Goal: Task Accomplishment & Management: Use online tool/utility

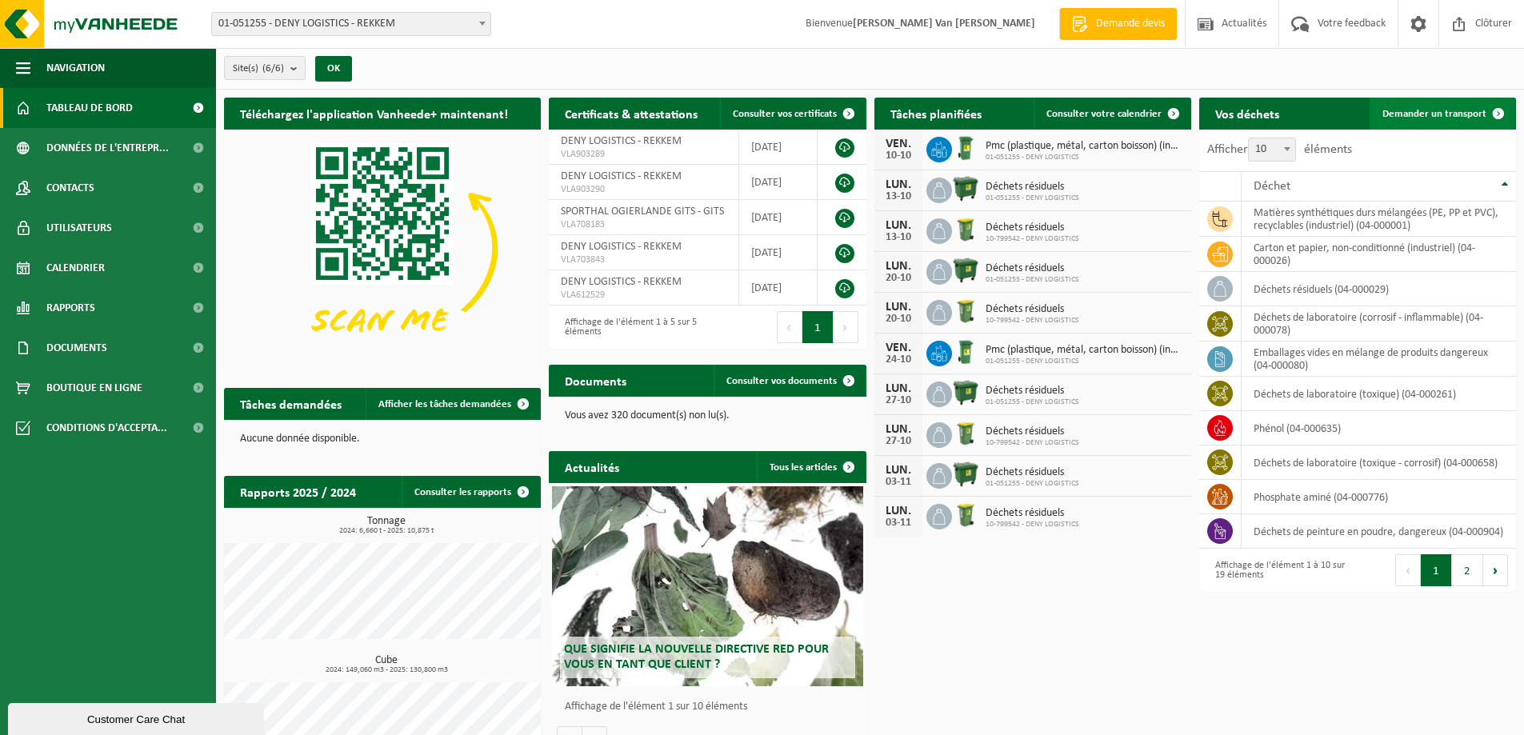
click at [1427, 109] on span "Demander un transport" at bounding box center [1435, 114] width 104 height 10
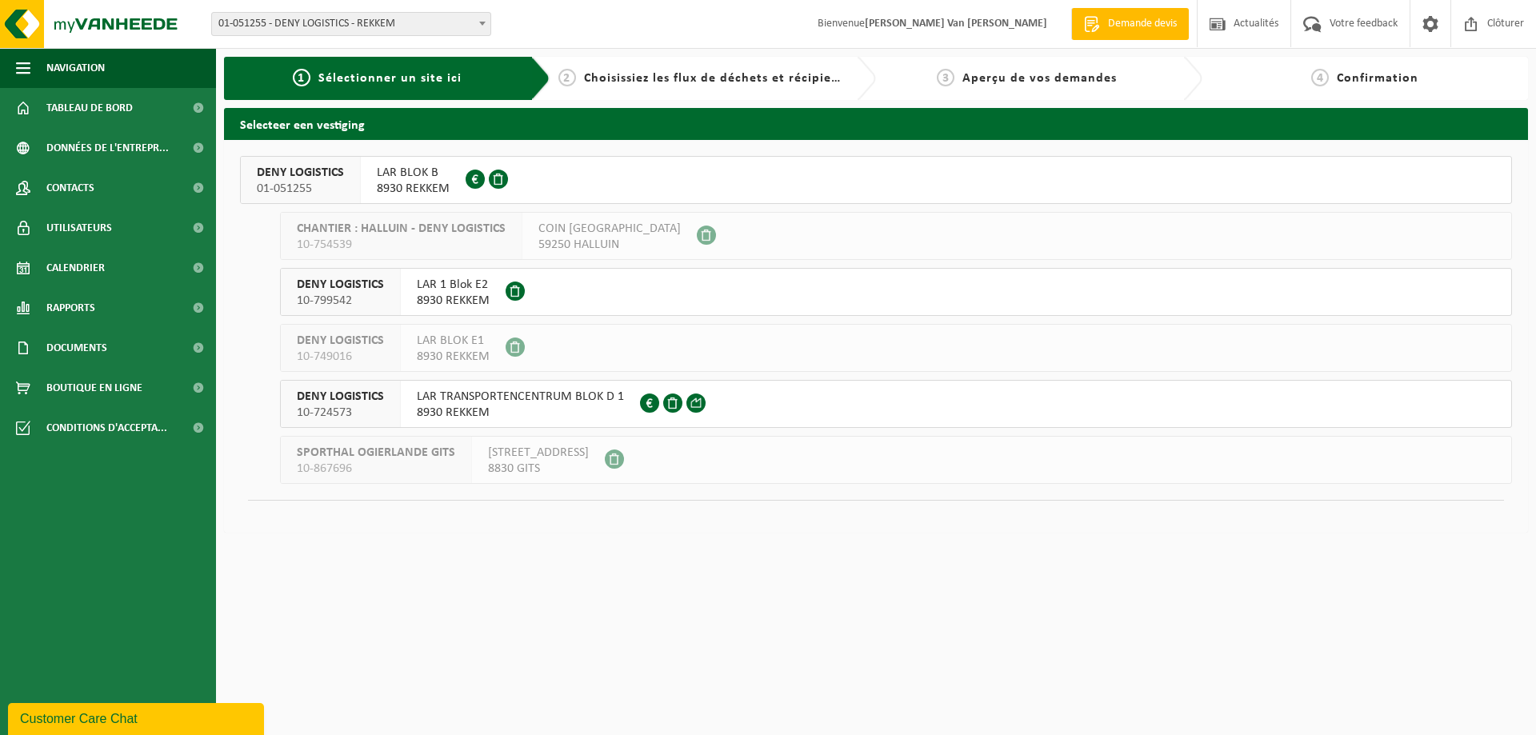
click at [410, 175] on span "LAR BLOK B" at bounding box center [413, 173] width 73 height 16
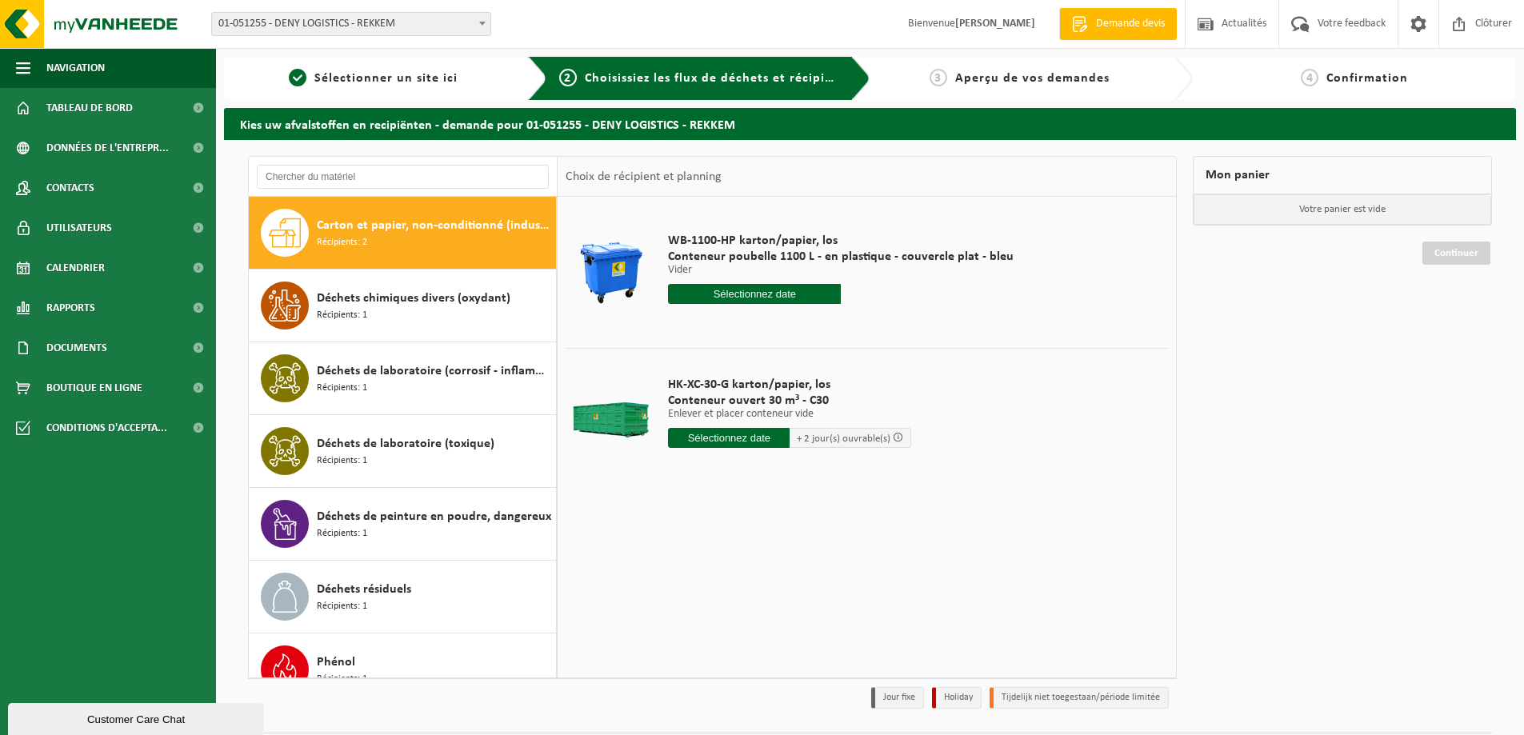
click at [727, 437] on input "text" at bounding box center [729, 438] width 122 height 20
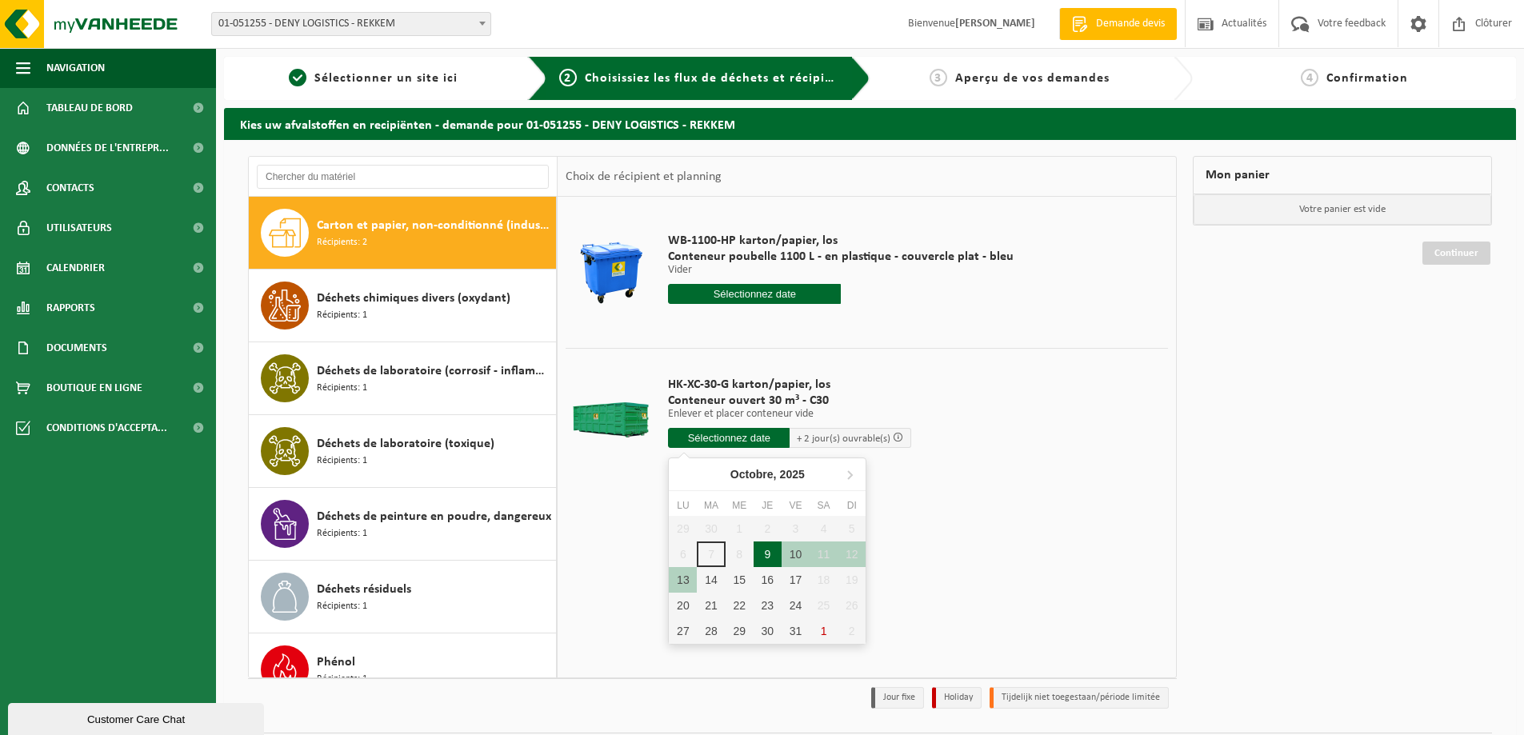
click at [762, 556] on div "9" at bounding box center [768, 555] width 28 height 26
type input "à partir de 2025-10-09"
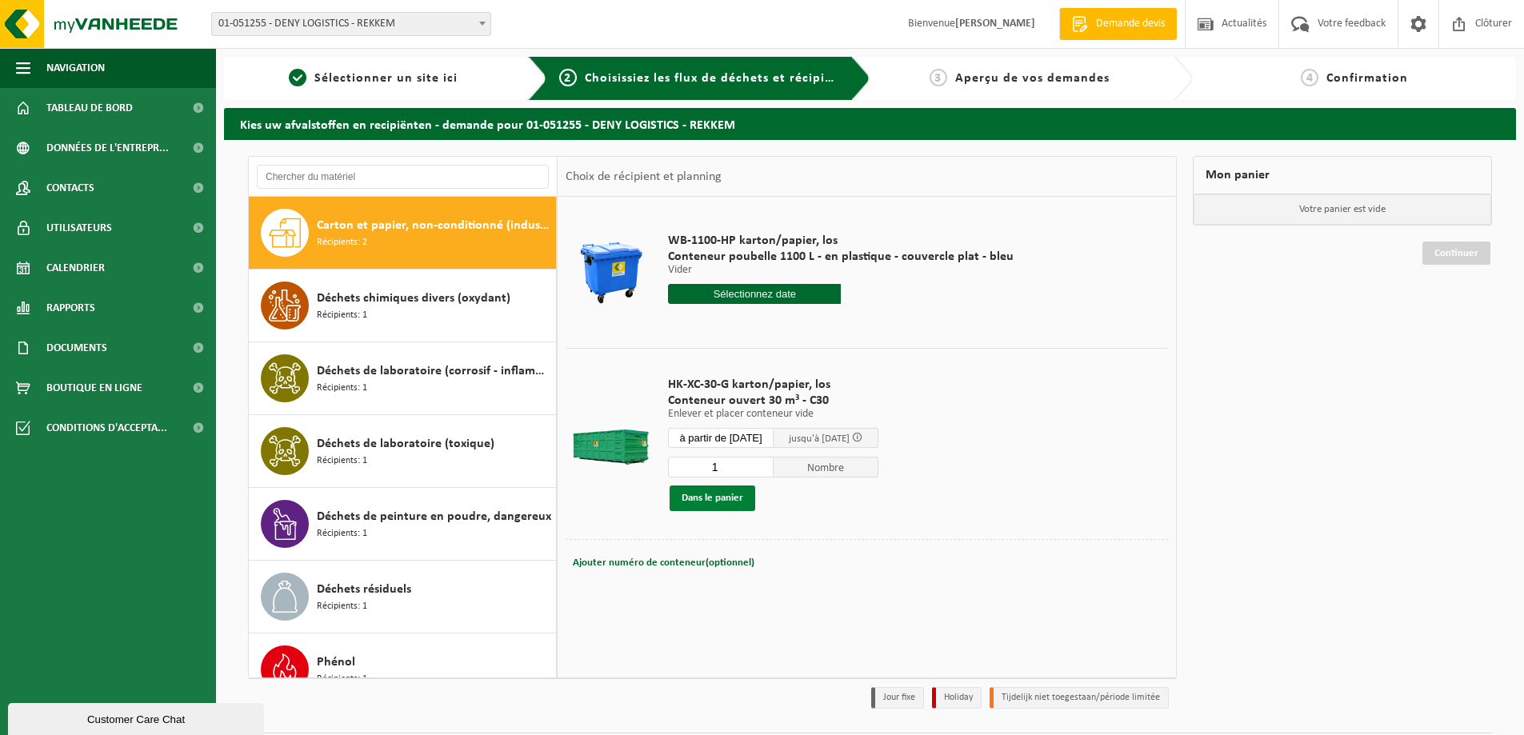
click at [718, 498] on button "Dans le panier" at bounding box center [713, 499] width 86 height 26
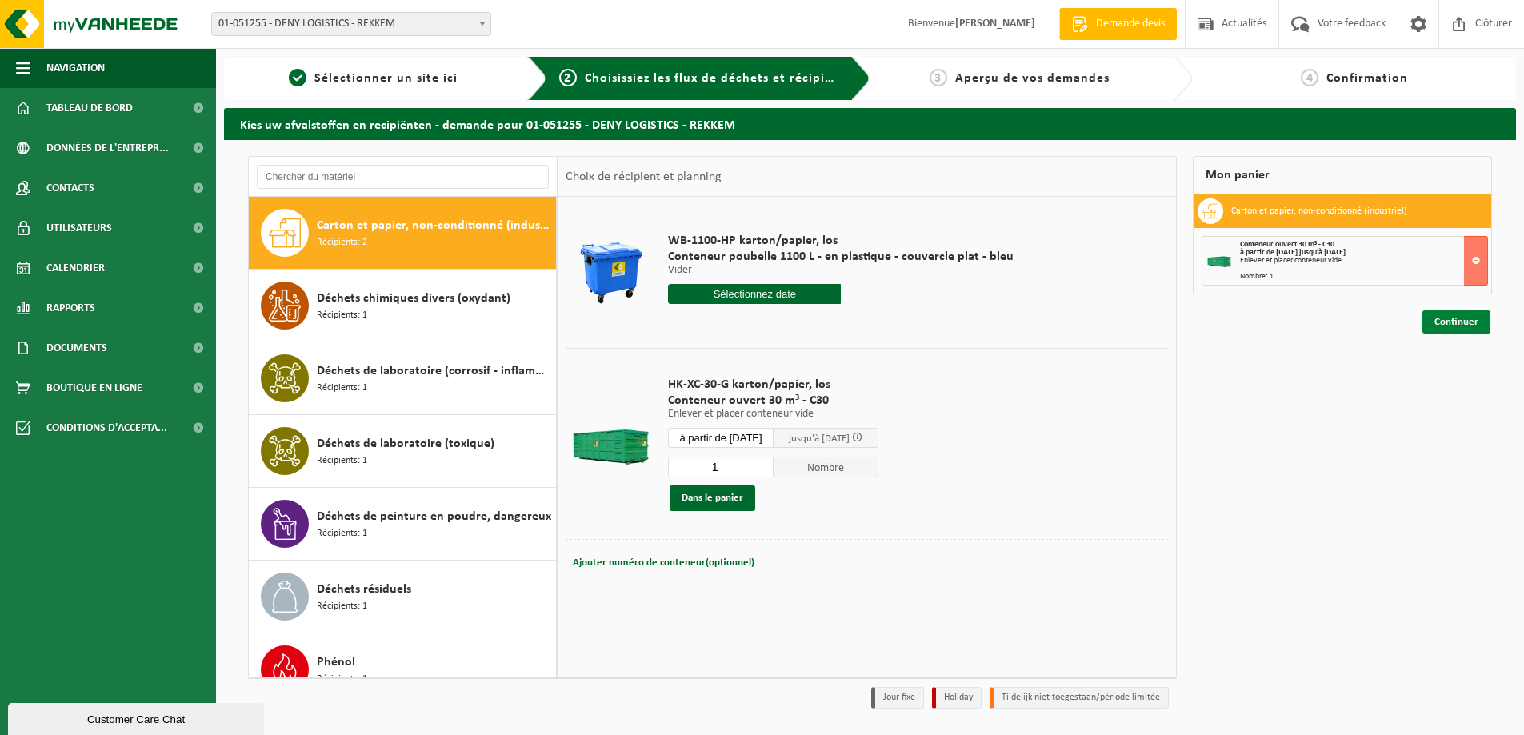
click at [1454, 318] on link "Continuer" at bounding box center [1457, 321] width 68 height 23
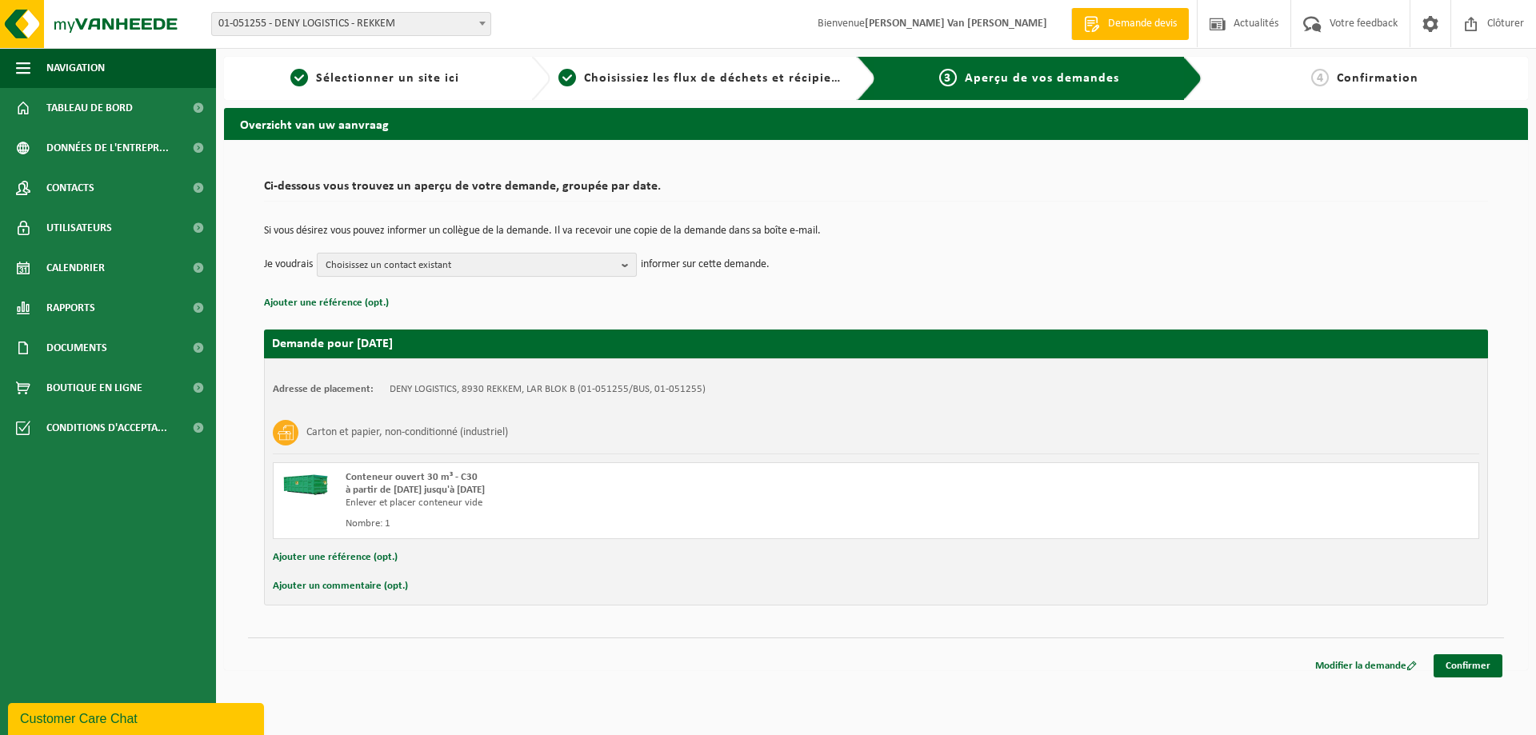
click at [628, 265] on b "button" at bounding box center [629, 265] width 14 height 22
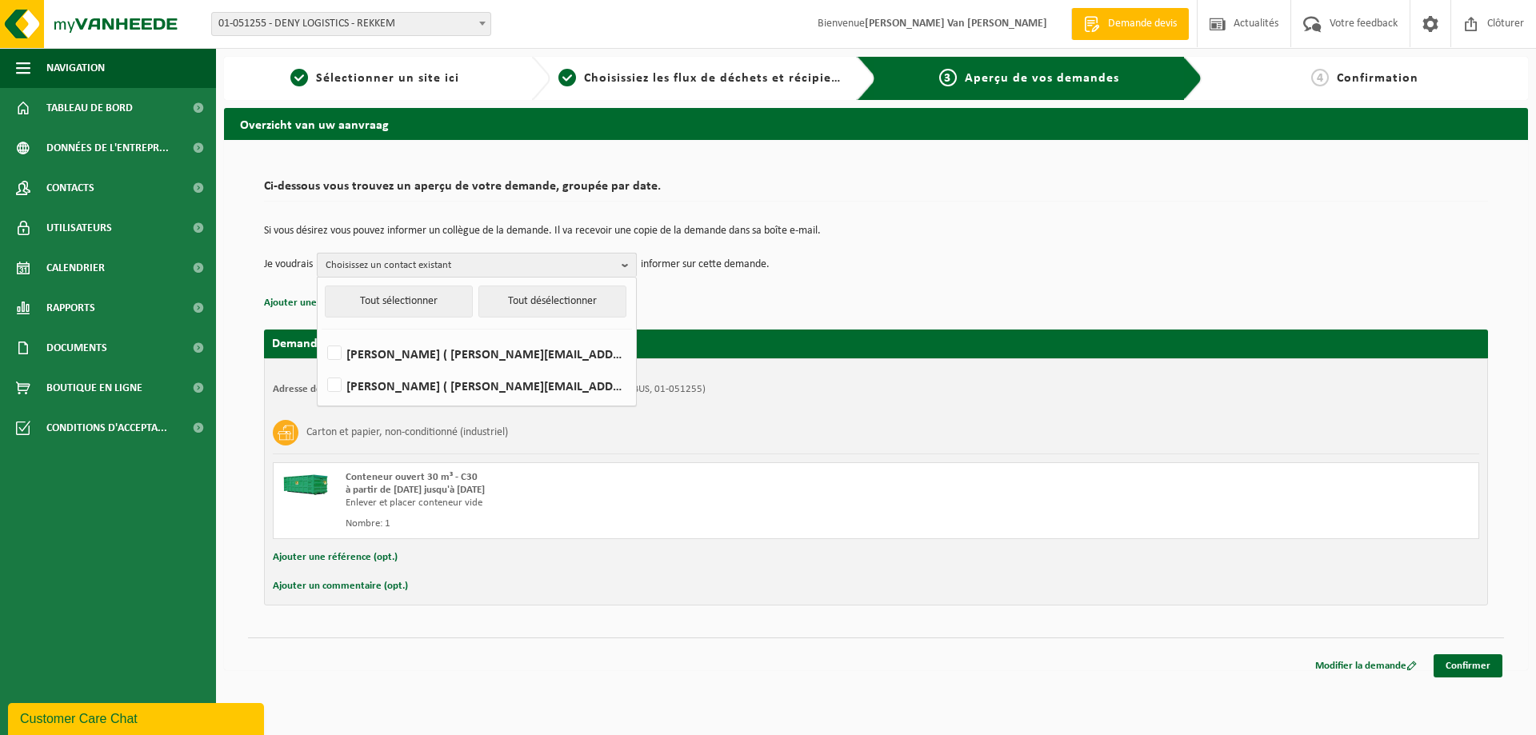
click at [628, 265] on b "button" at bounding box center [629, 265] width 14 height 23
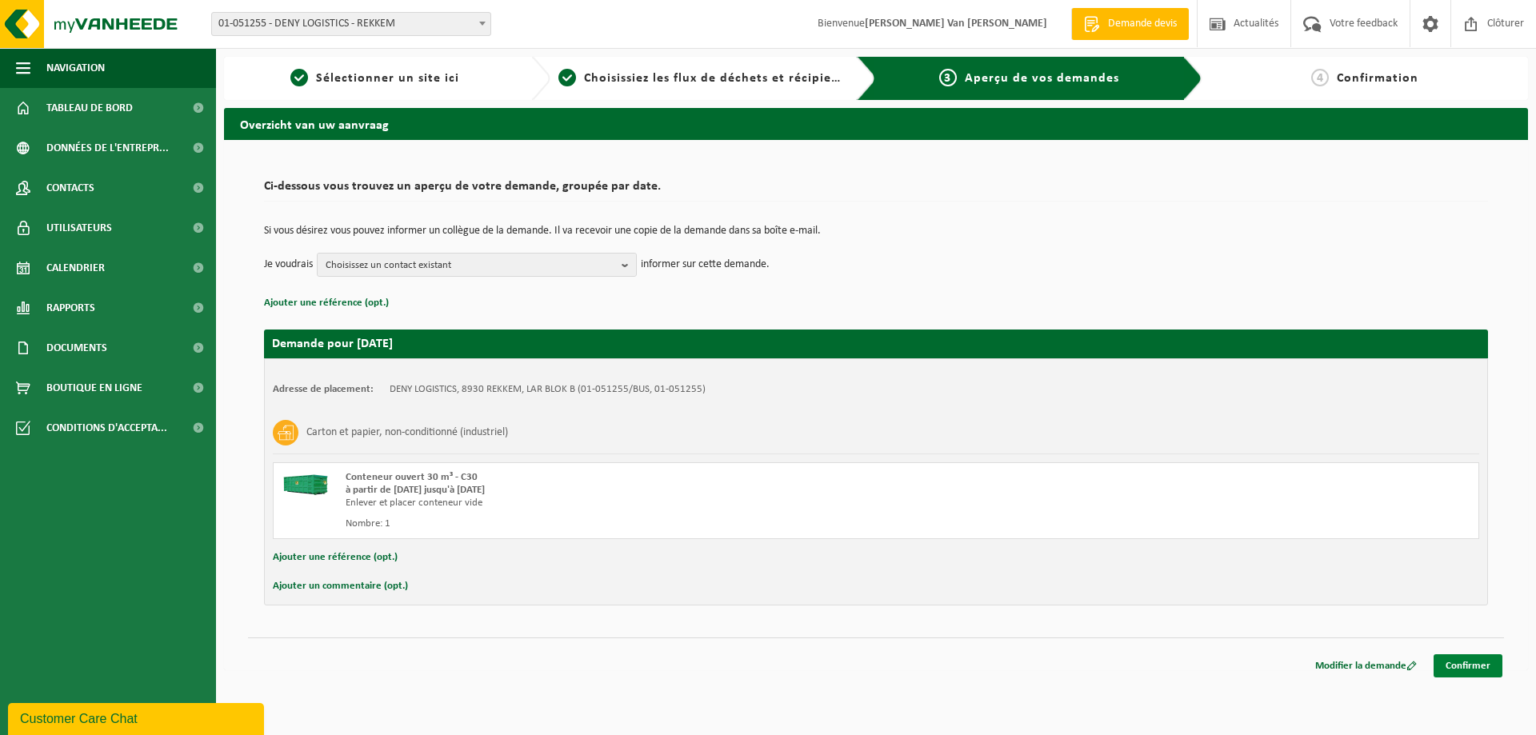
click at [1466, 670] on link "Confirmer" at bounding box center [1468, 665] width 69 height 23
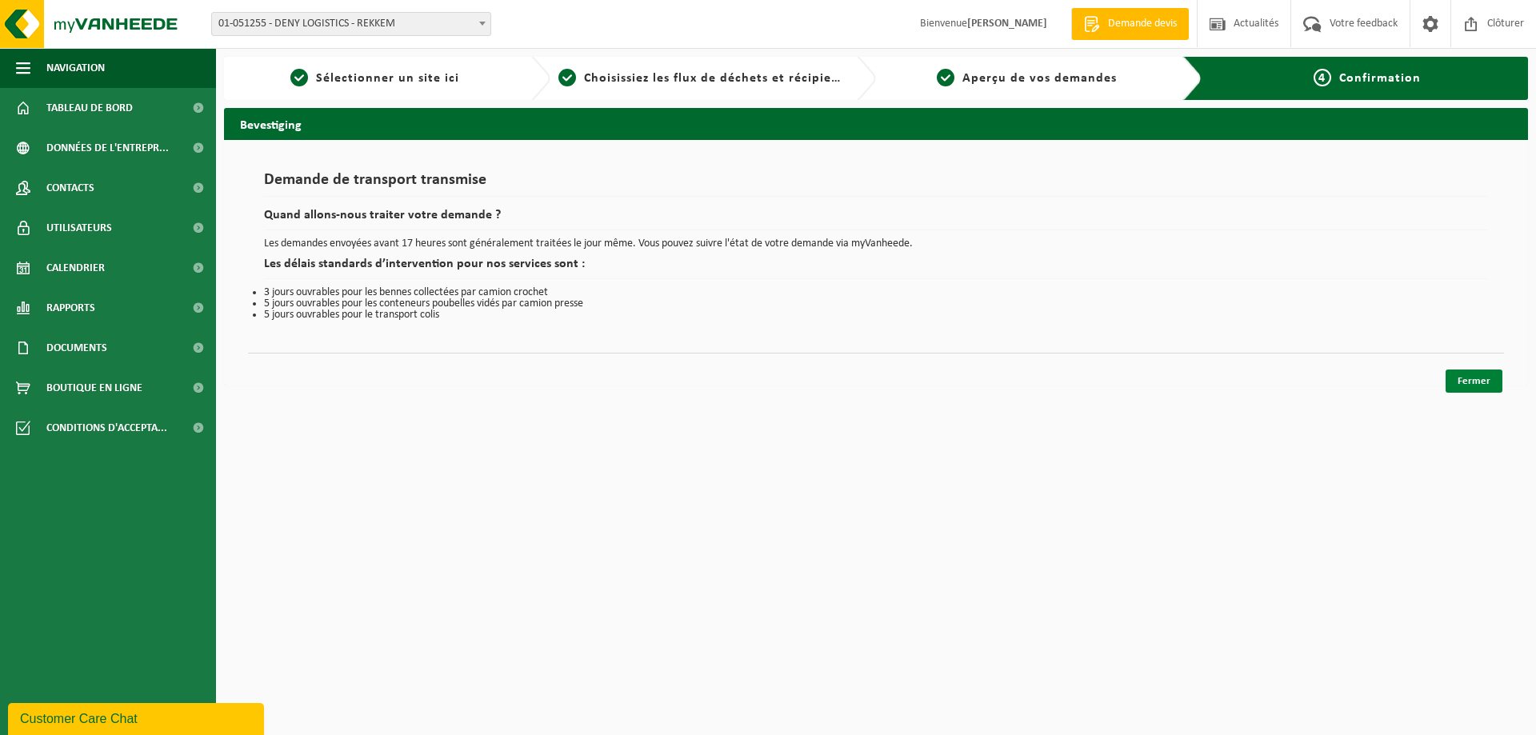
click at [1459, 382] on link "Fermer" at bounding box center [1474, 381] width 57 height 23
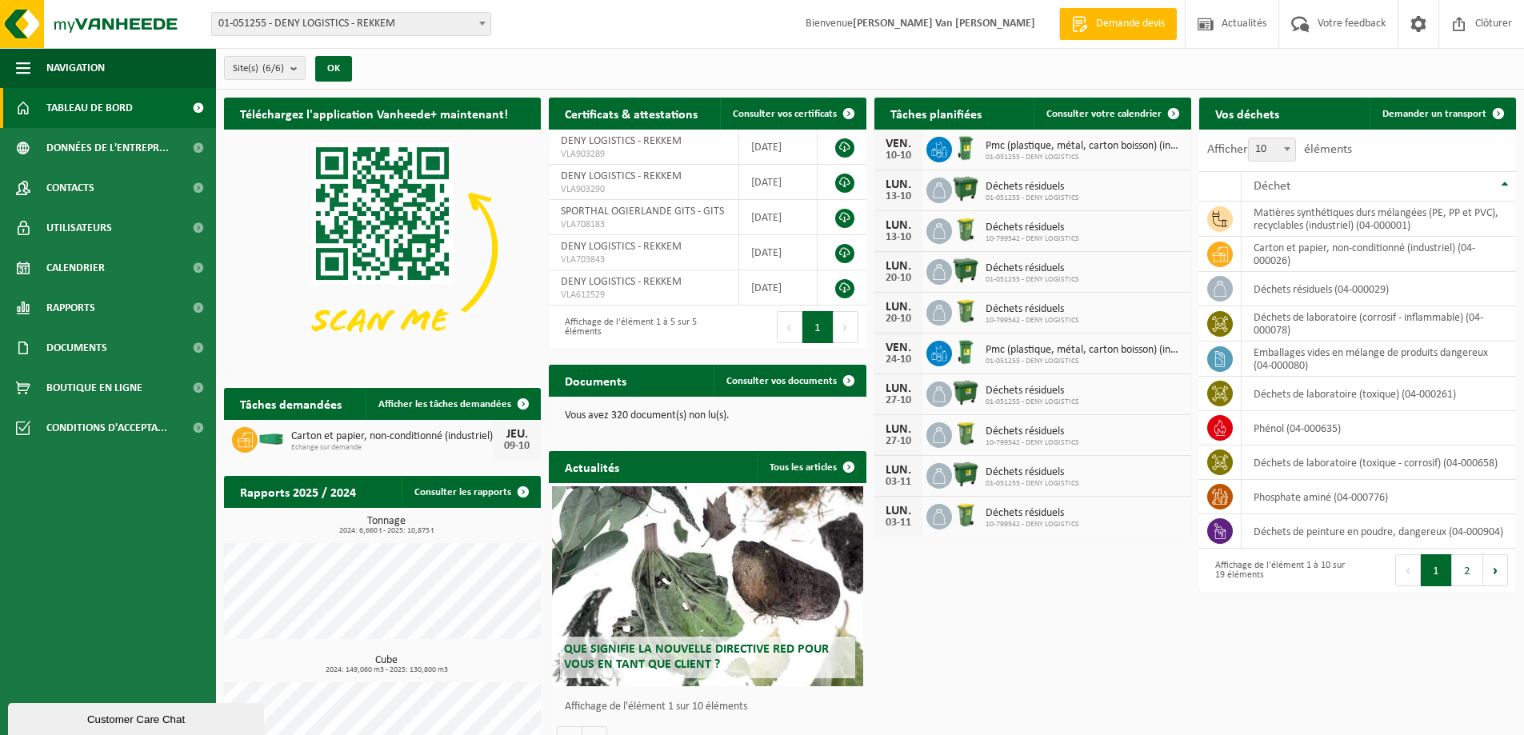
scroll to position [58, 0]
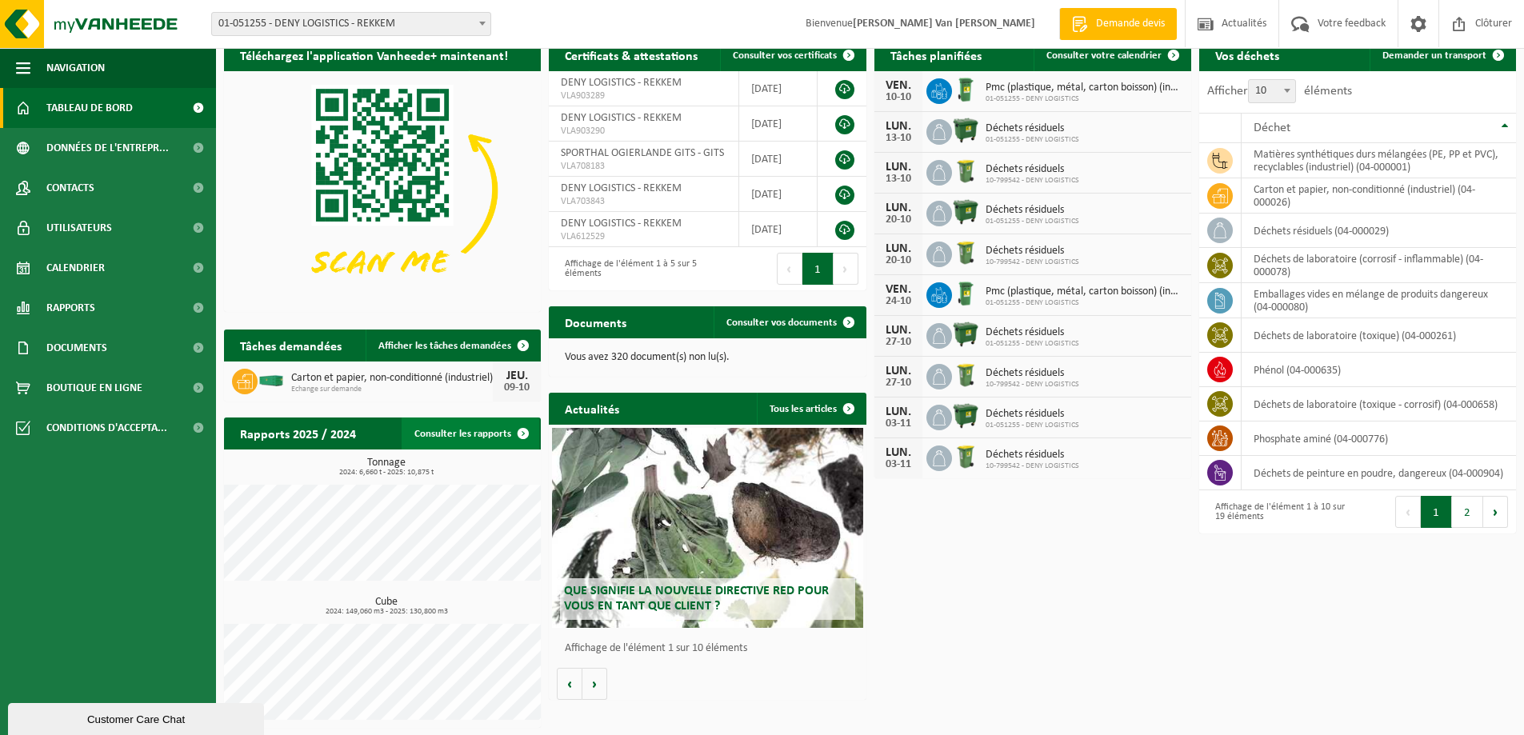
click at [498, 436] on link "Consulter les rapports" at bounding box center [471, 434] width 138 height 32
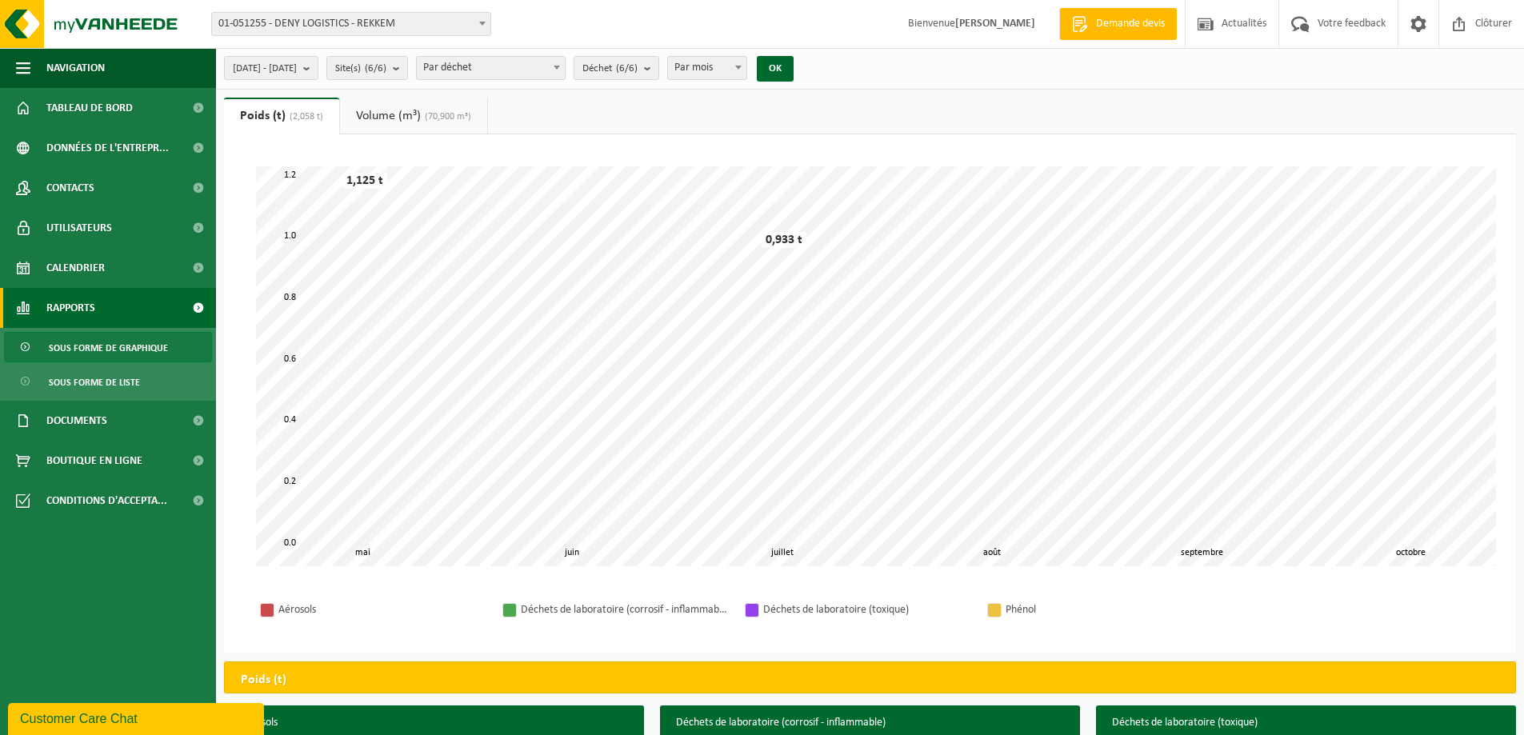
click at [385, 124] on link "Volume (m³) (70,900 m³)" at bounding box center [413, 116] width 147 height 37
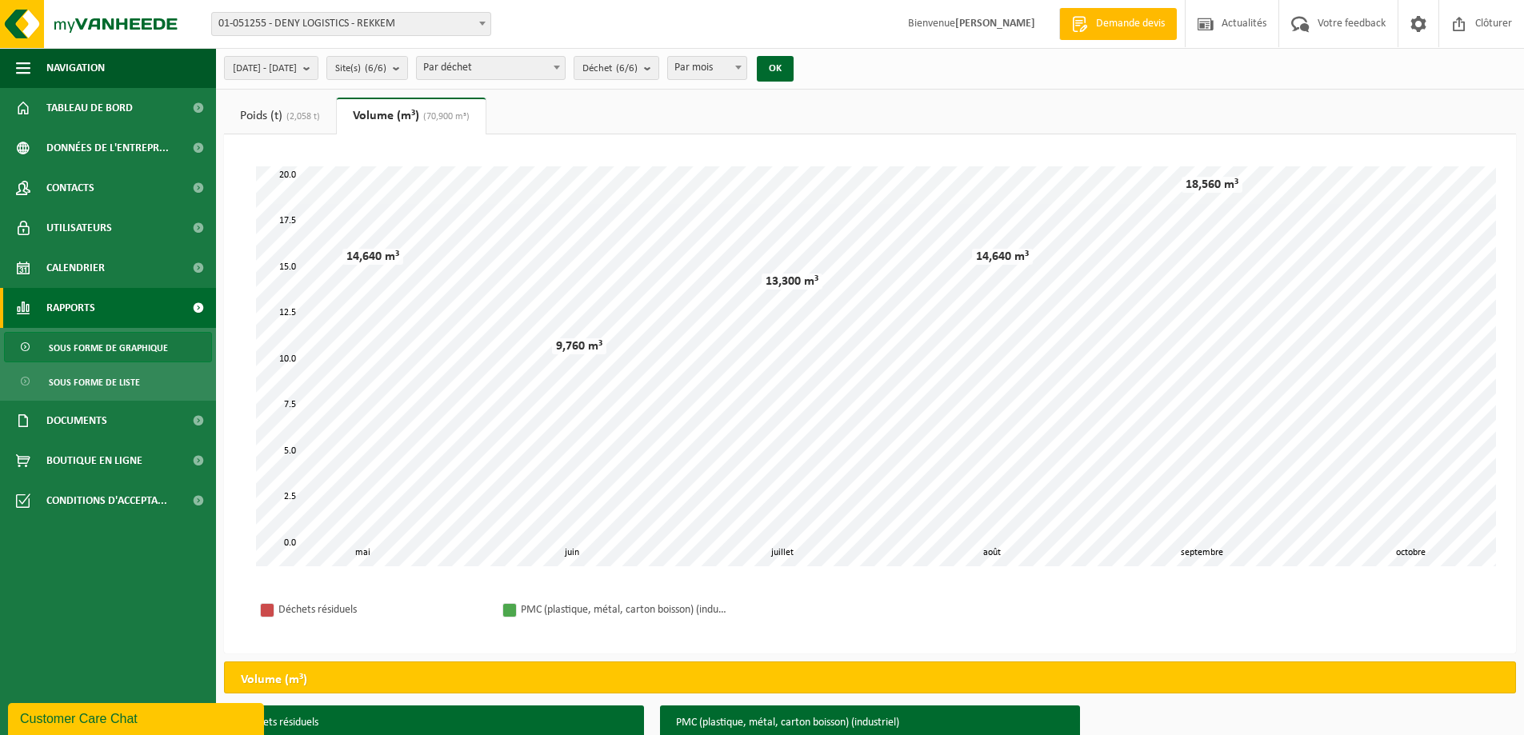
click at [255, 113] on link "Poids (t) (2,058 t)" at bounding box center [280, 116] width 112 height 37
